Goal: Navigation & Orientation: Find specific page/section

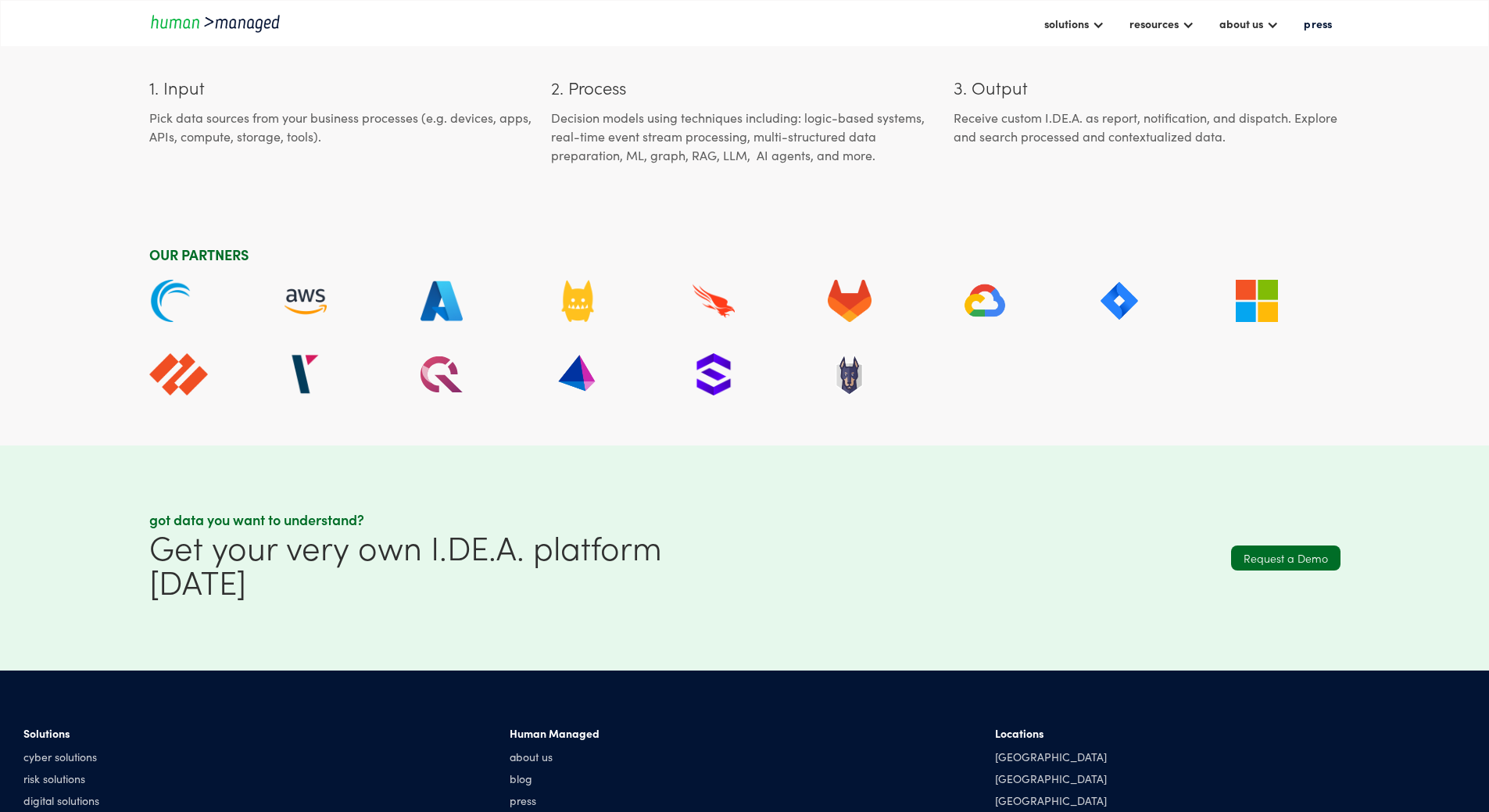
scroll to position [4872, 0]
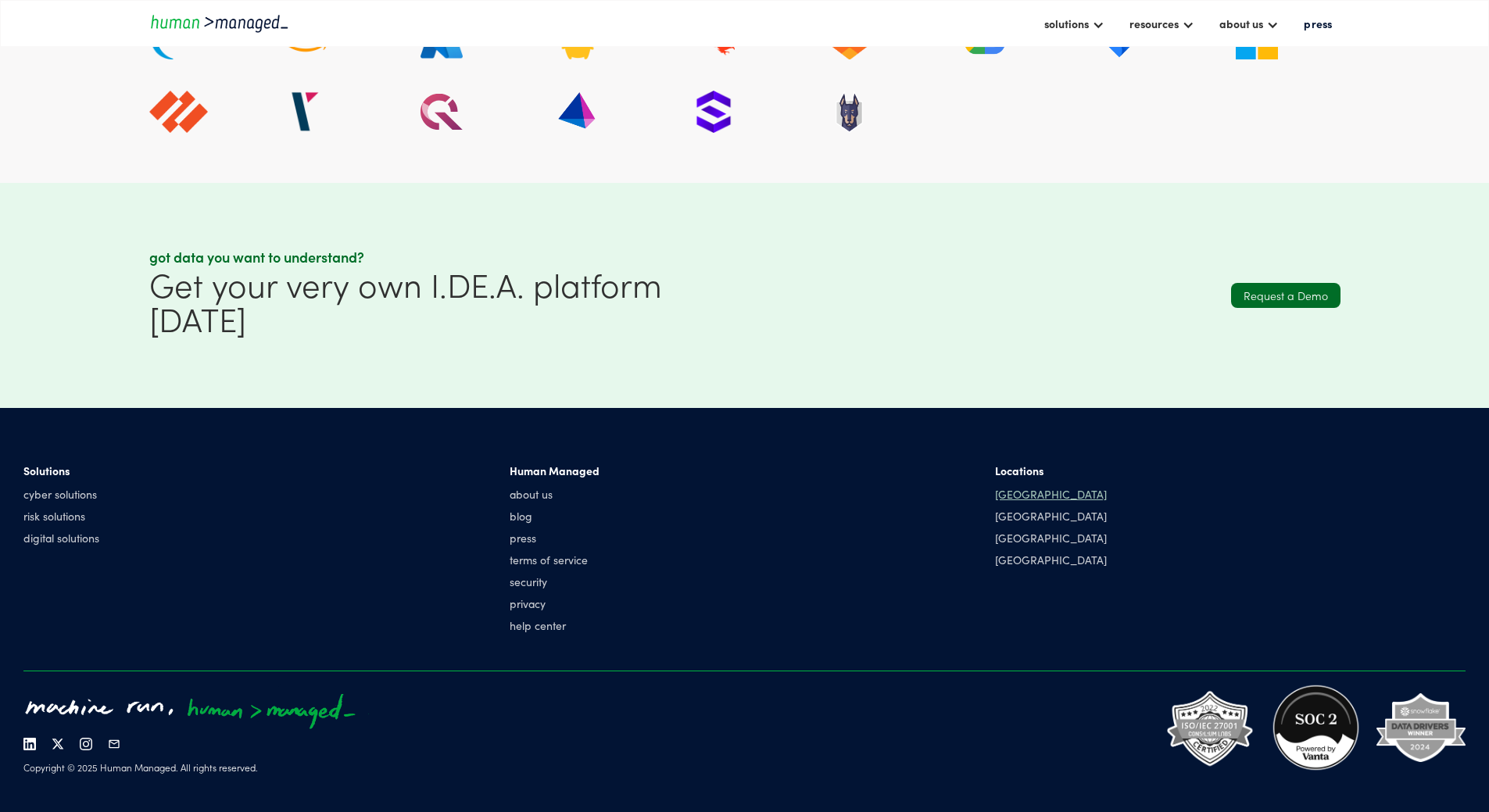
click at [995, 496] on div "[GEOGRAPHIC_DATA]" at bounding box center [1050, 493] width 112 height 16
click at [995, 495] on div "[GEOGRAPHIC_DATA]" at bounding box center [1050, 493] width 112 height 16
click at [600, 489] on link "about us" at bounding box center [555, 493] width 90 height 16
